Goal: Entertainment & Leisure: Consume media (video, audio)

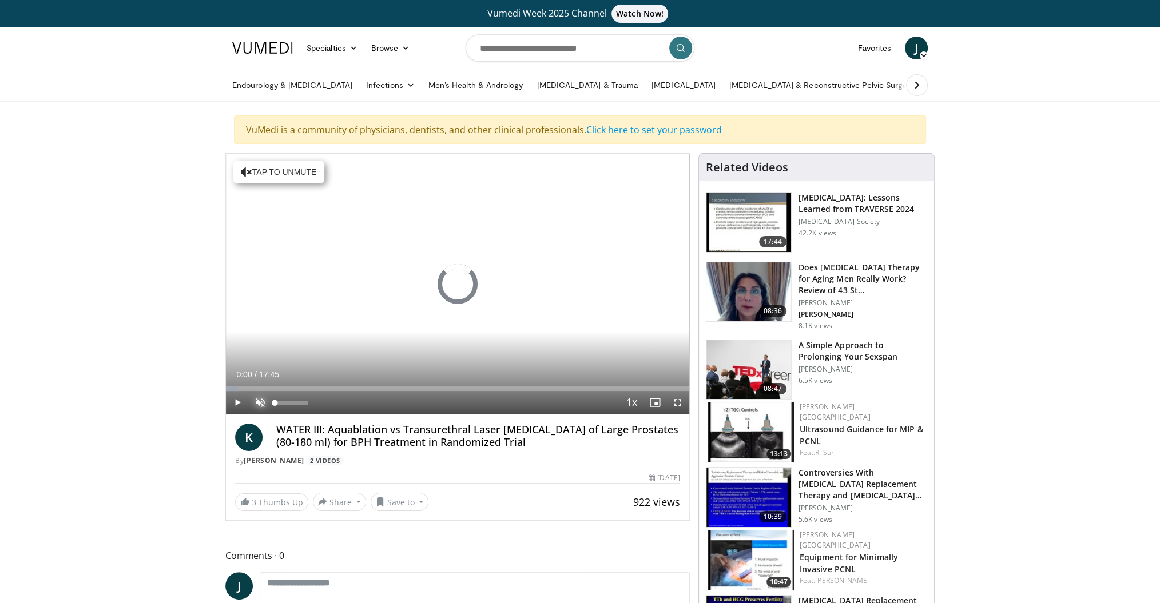
click at [255, 400] on span "Video Player" at bounding box center [260, 402] width 23 height 23
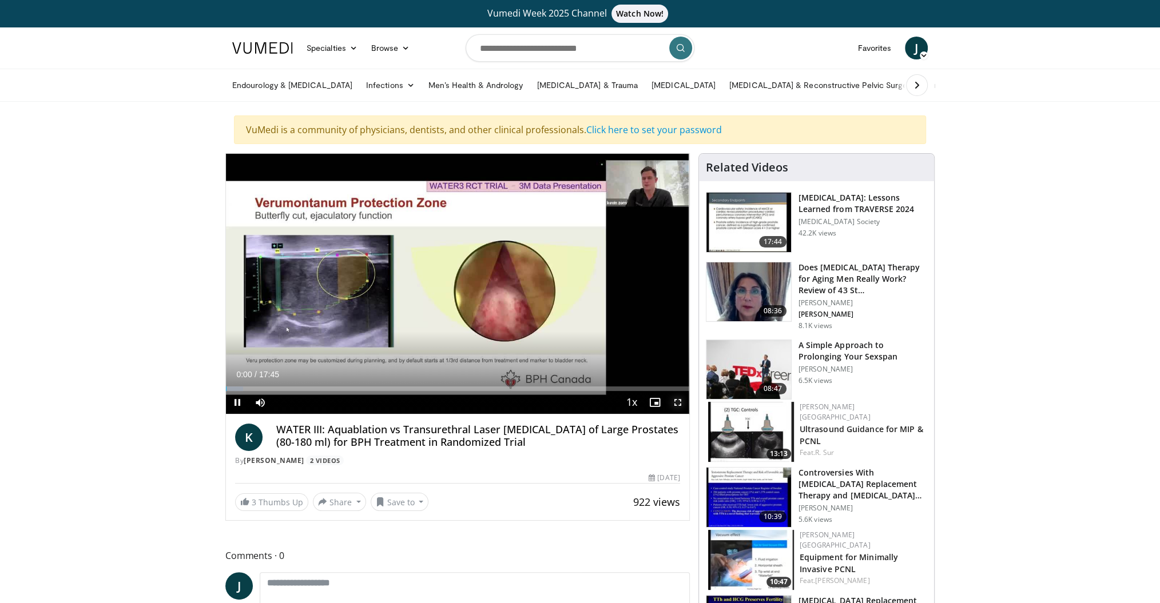
click at [684, 399] on span "Video Player" at bounding box center [677, 402] width 23 height 23
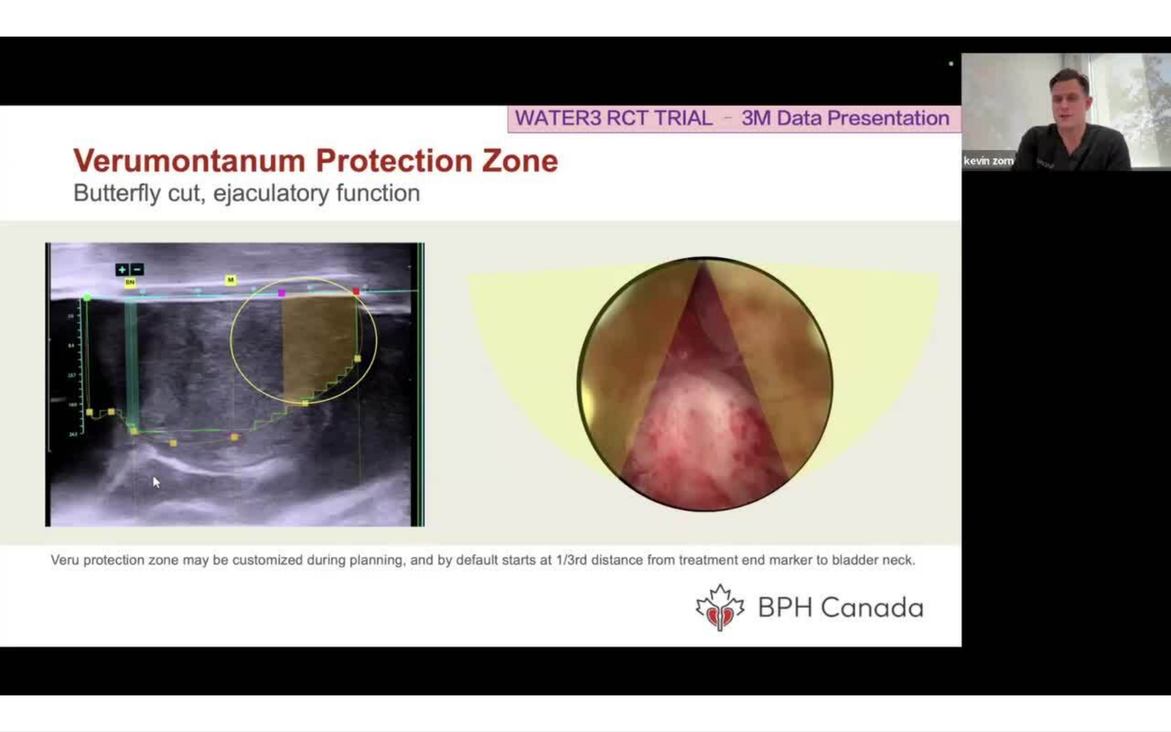
click at [916, 479] on div "10 seconds Tap to unmute" at bounding box center [585, 366] width 1171 height 732
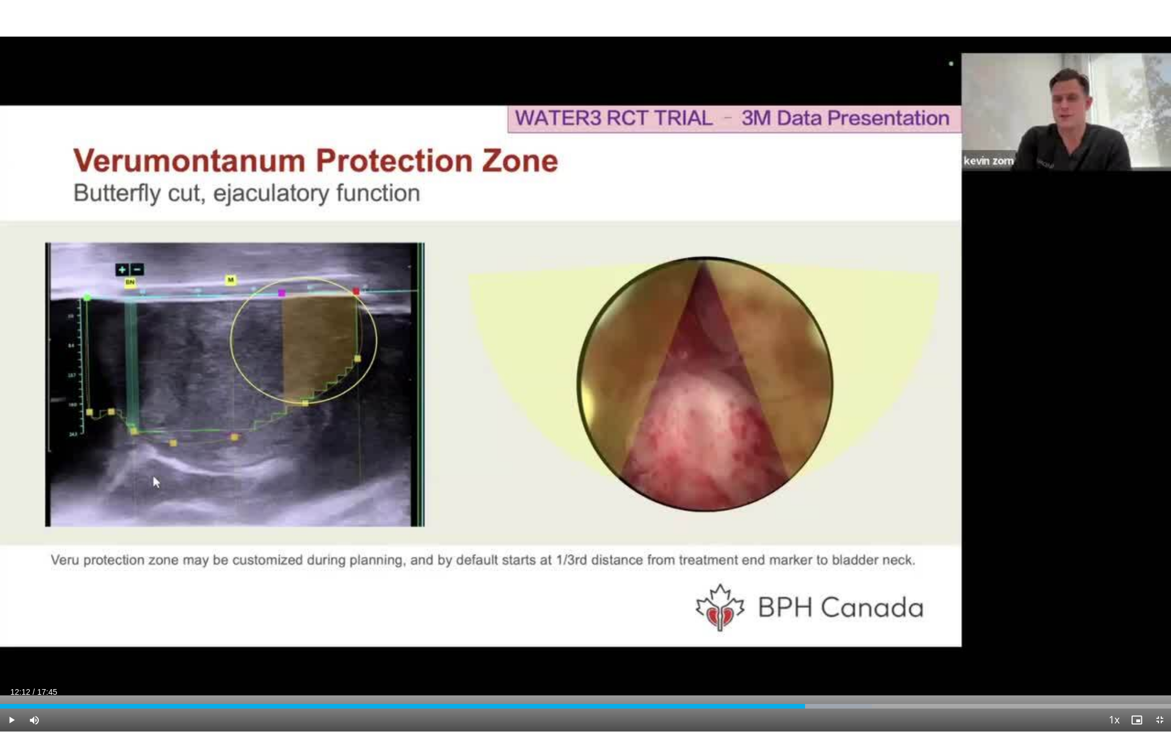
click at [916, 479] on div "10 seconds Tap to unmute" at bounding box center [585, 366] width 1171 height 732
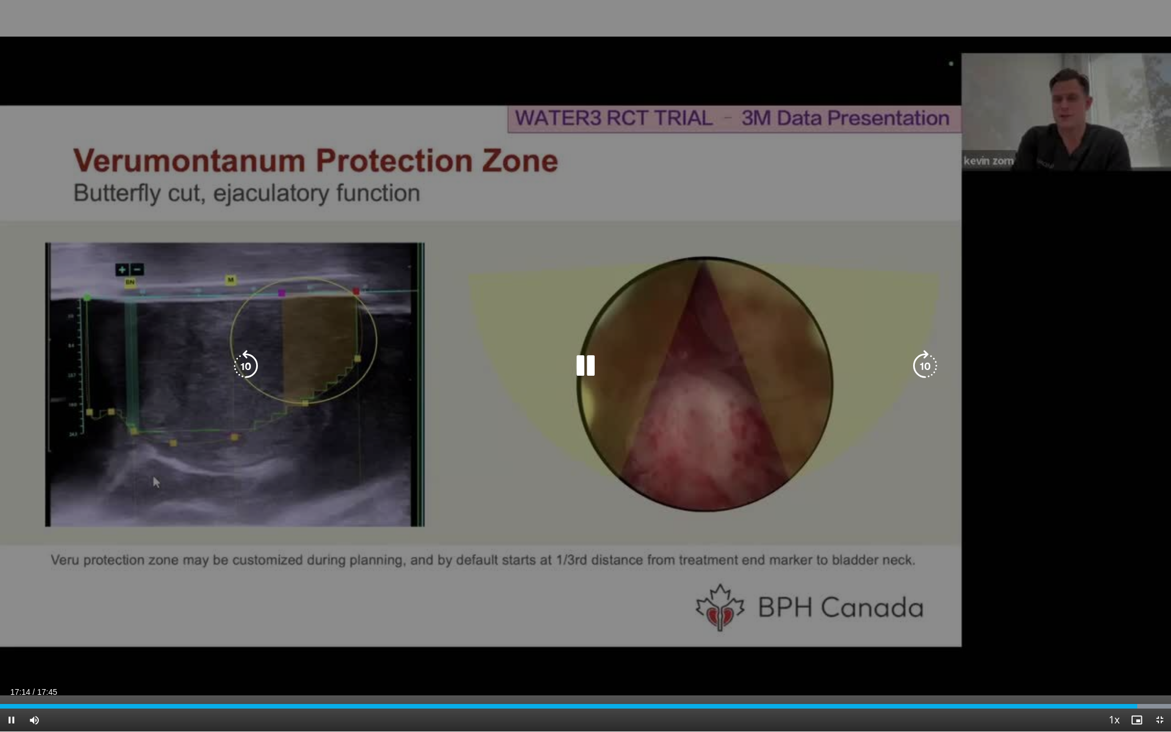
click at [582, 369] on icon "Video Player" at bounding box center [586, 366] width 32 height 32
